Goal: Information Seeking & Learning: Learn about a topic

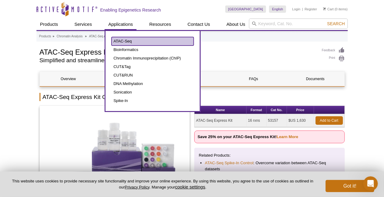
click at [118, 42] on link "ATAC-Seq" at bounding box center [152, 41] width 82 height 9
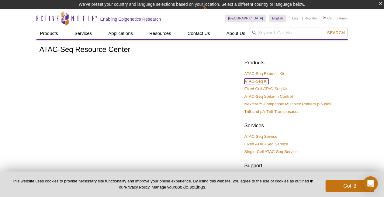
click at [257, 84] on link "ATAC-Seq Kit" at bounding box center [256, 81] width 24 height 5
